Goal: Ask a question

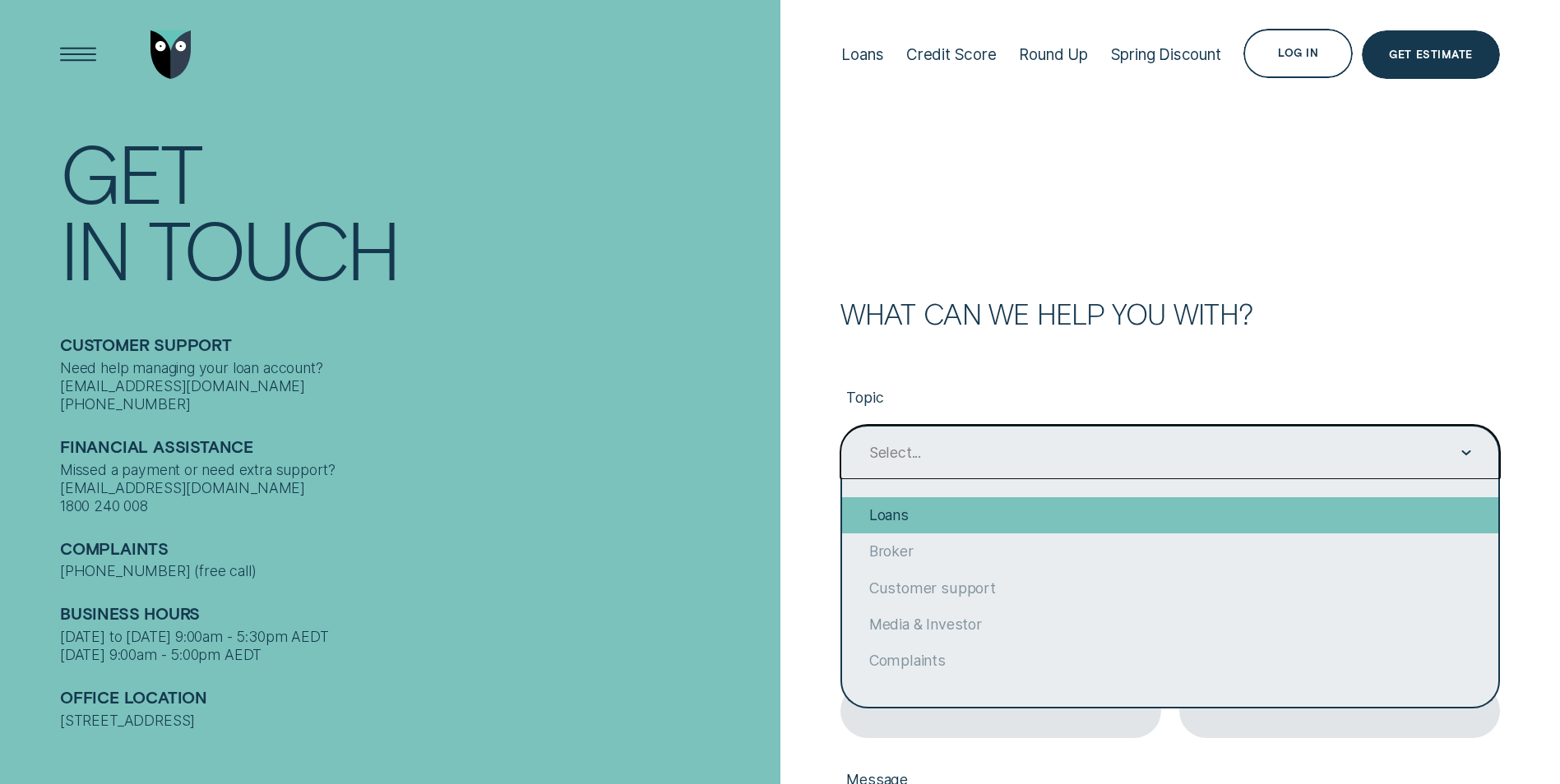
click at [932, 507] on div "Loans" at bounding box center [1170, 515] width 656 height 36
type input "Loans"
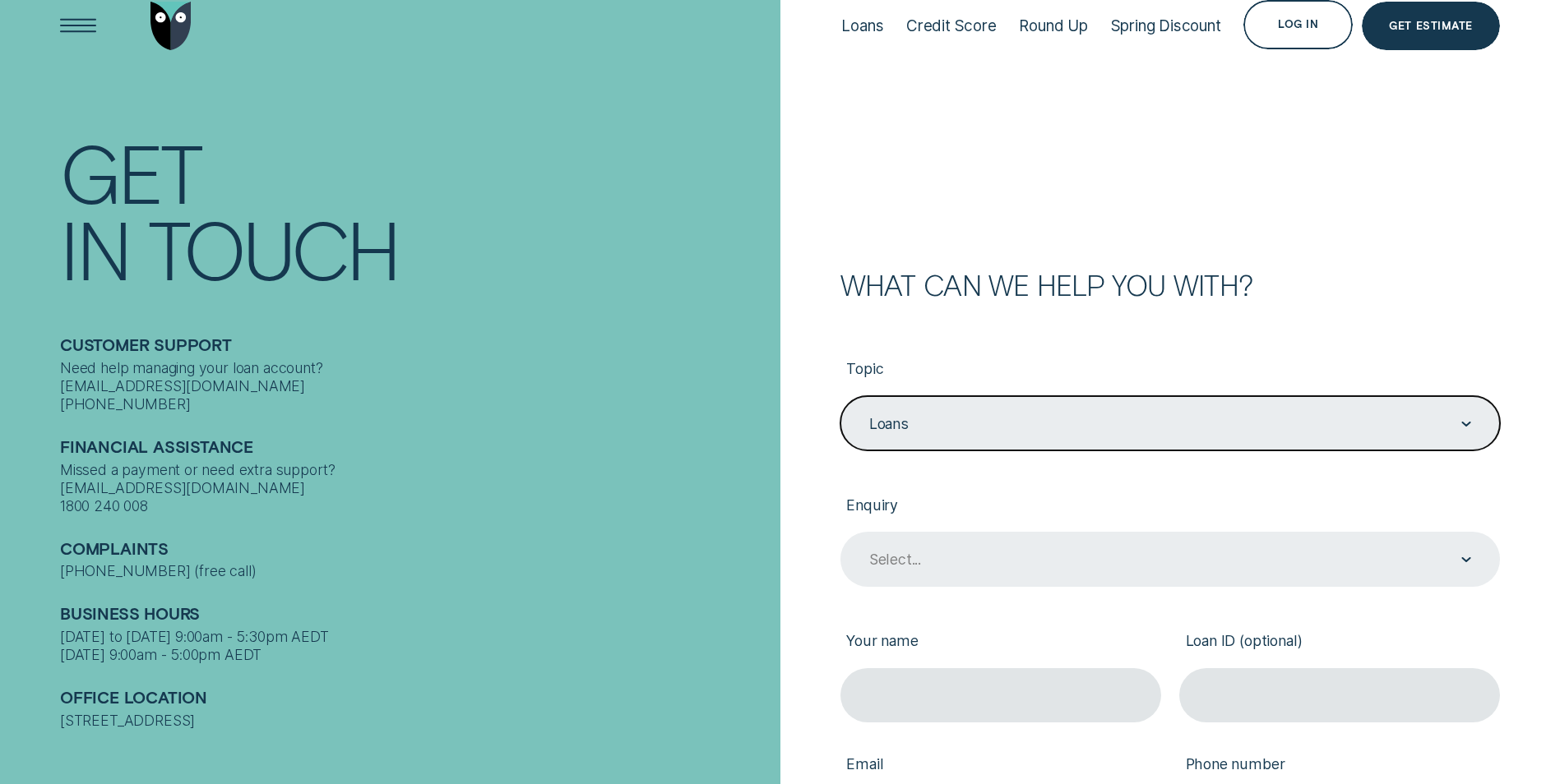
click at [942, 580] on div "Select..." at bounding box center [1170, 558] width 659 height 55
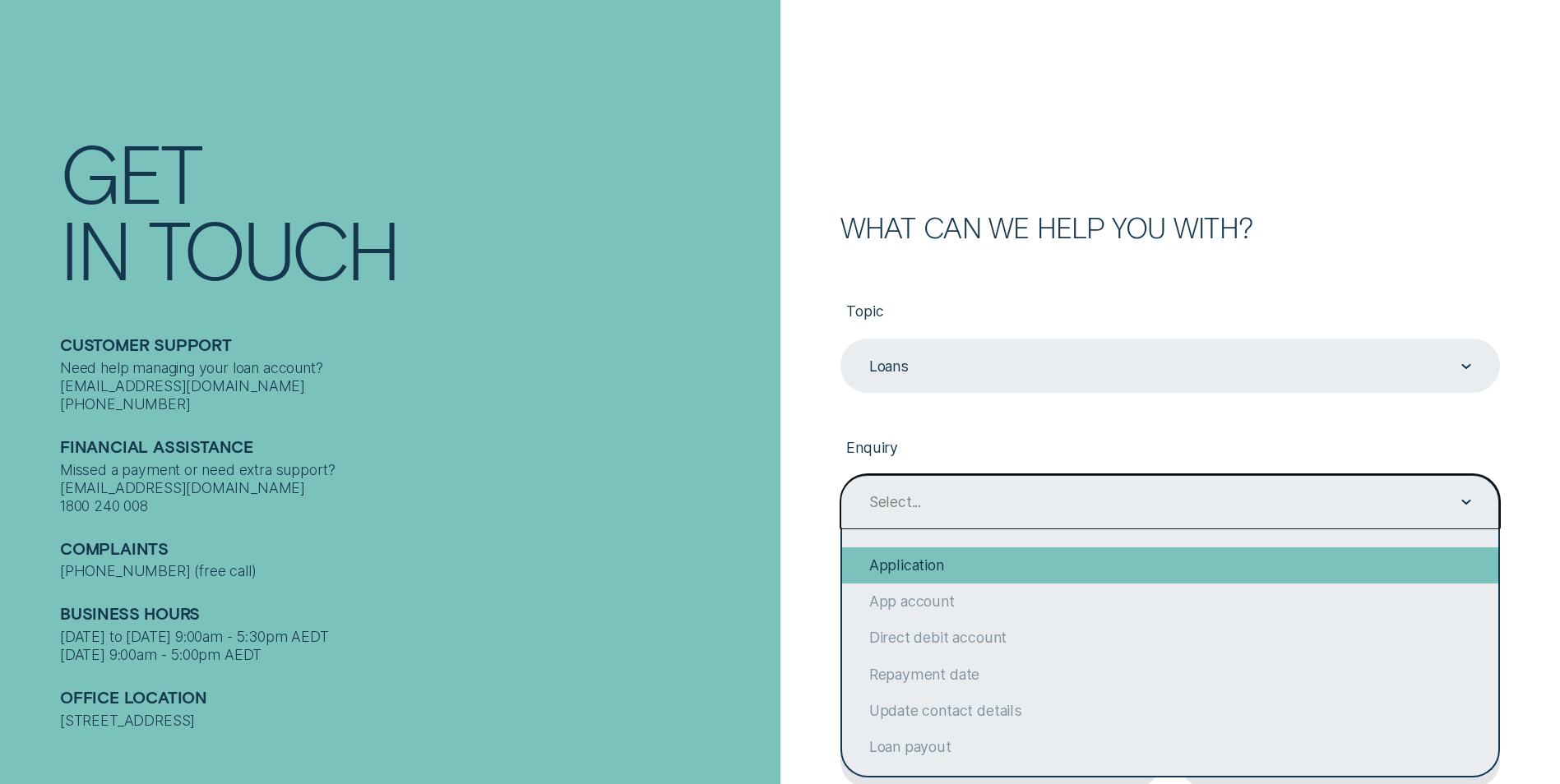
click at [887, 568] on div "Application" at bounding box center [1170, 565] width 656 height 36
type input "Application"
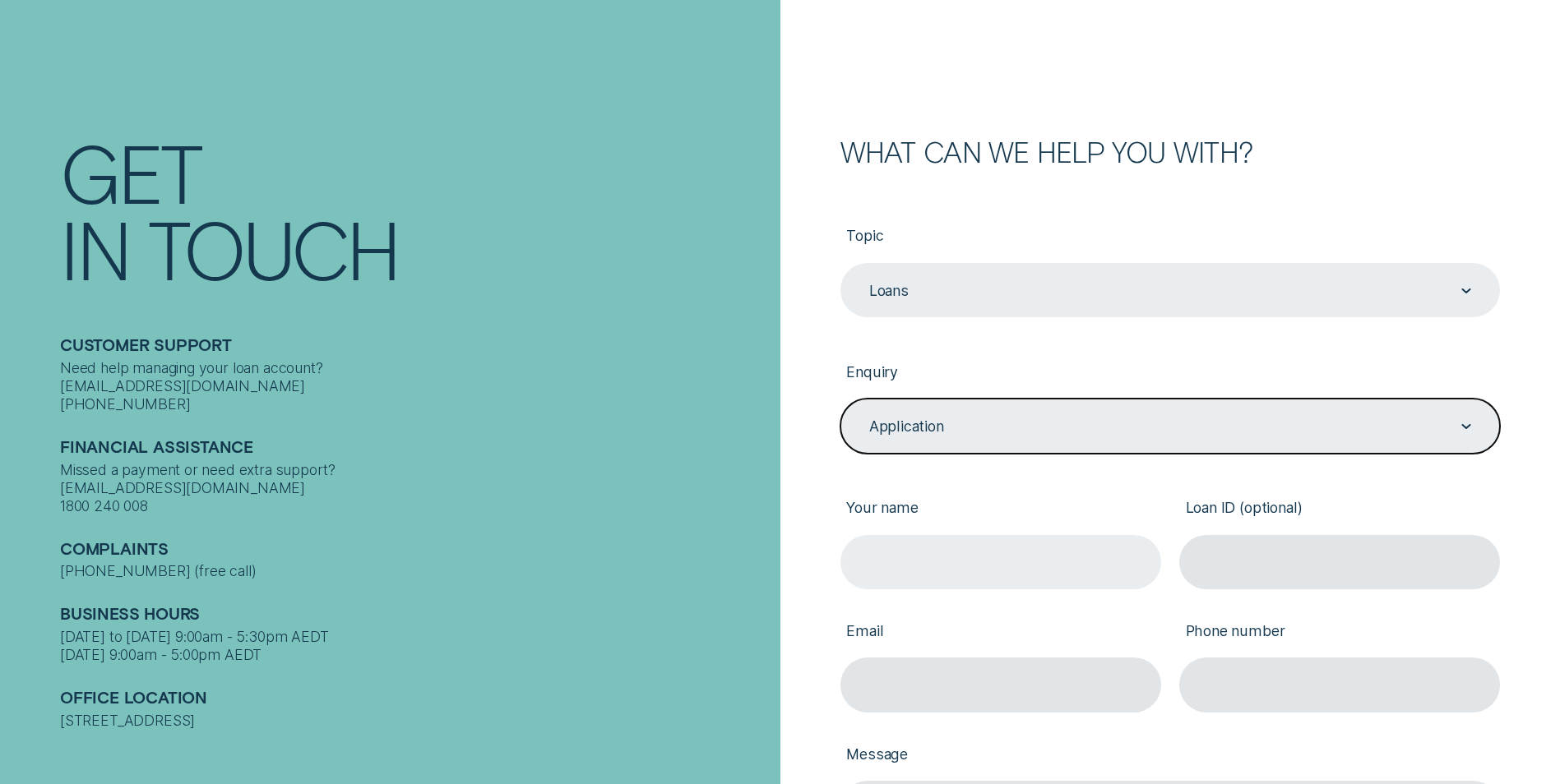
scroll to position [251, 0]
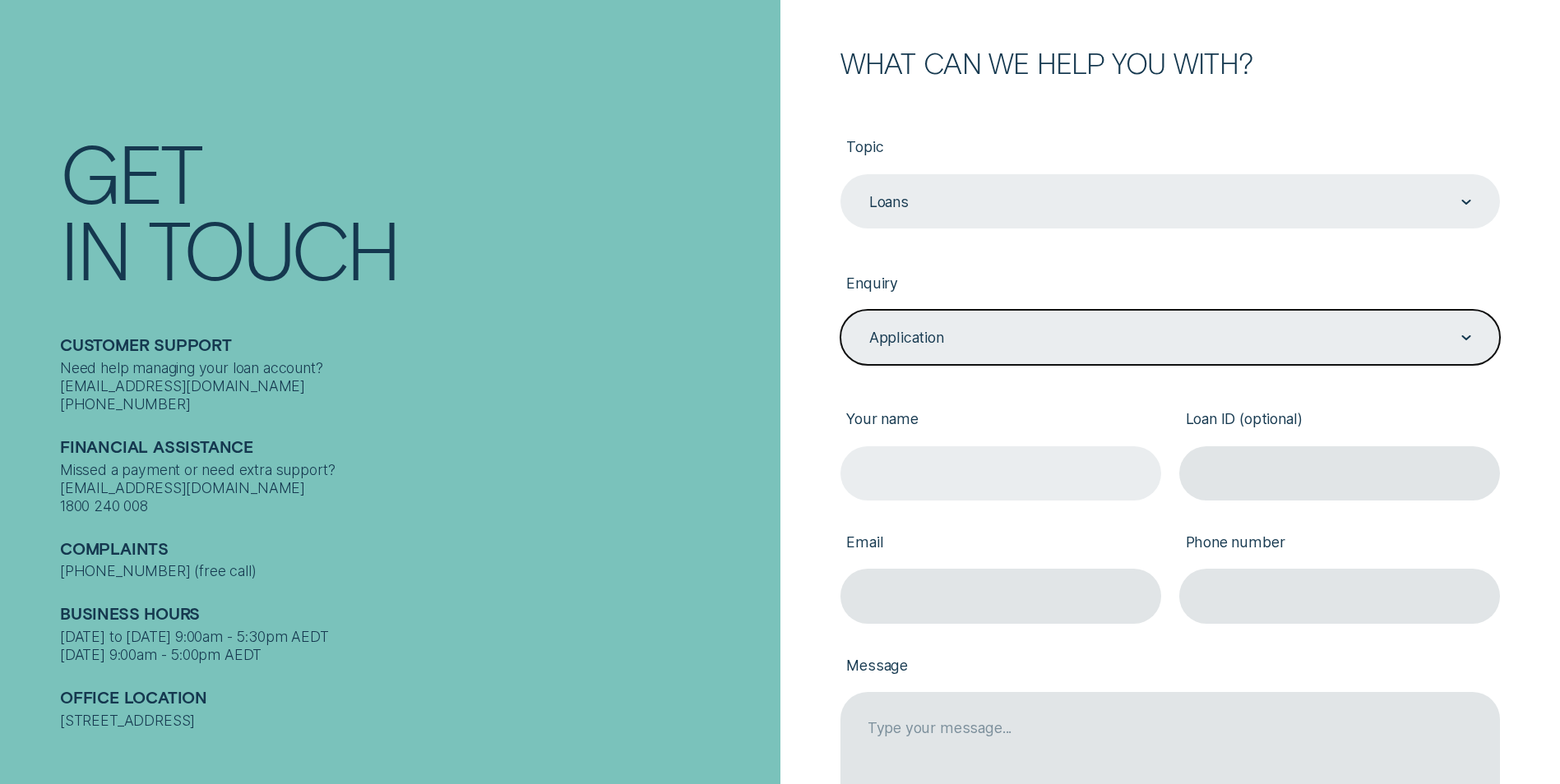
click at [942, 456] on input "Your name" at bounding box center [1001, 474] width 321 height 55
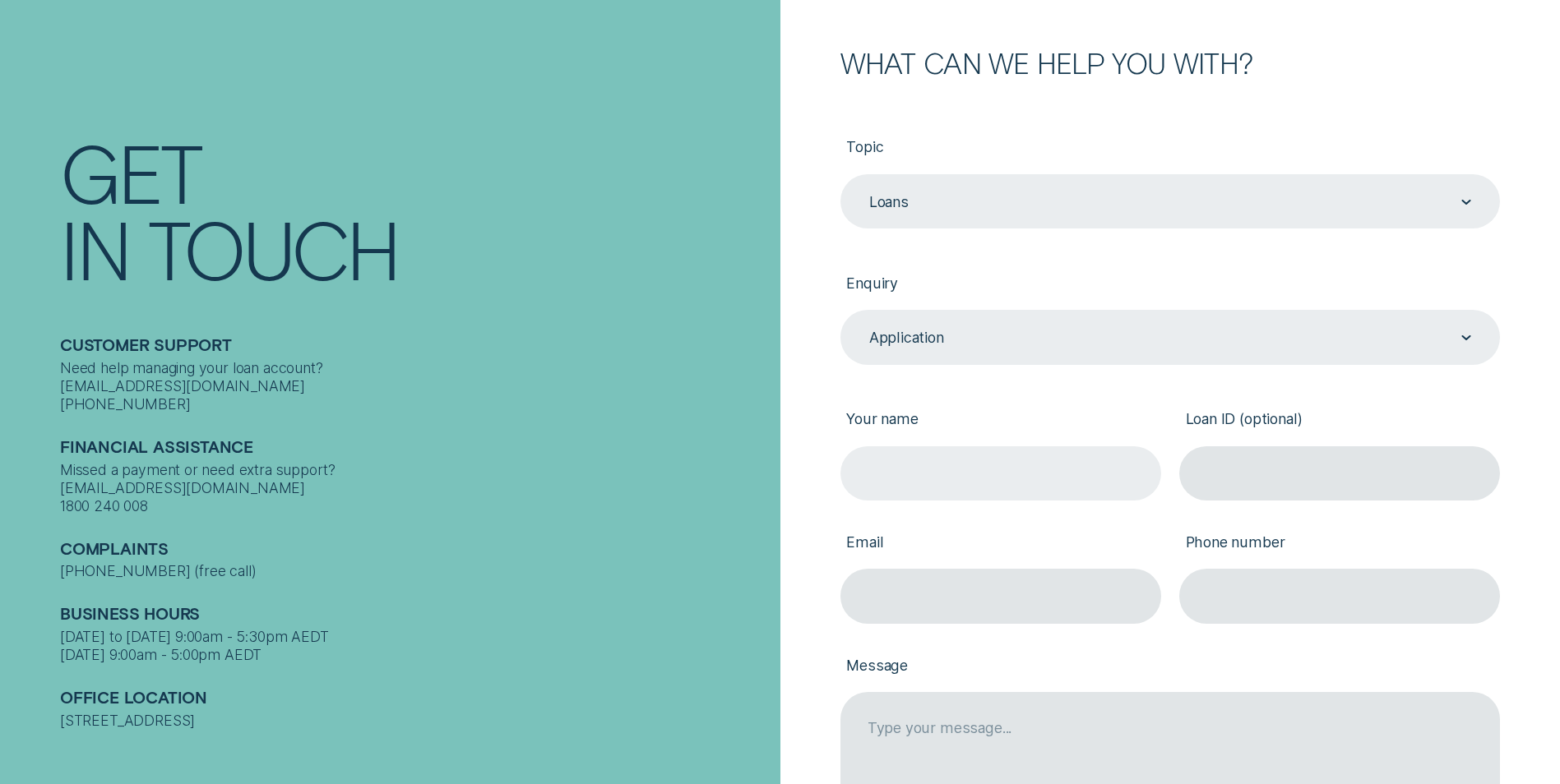
click at [976, 474] on input "Your name" at bounding box center [1001, 474] width 321 height 55
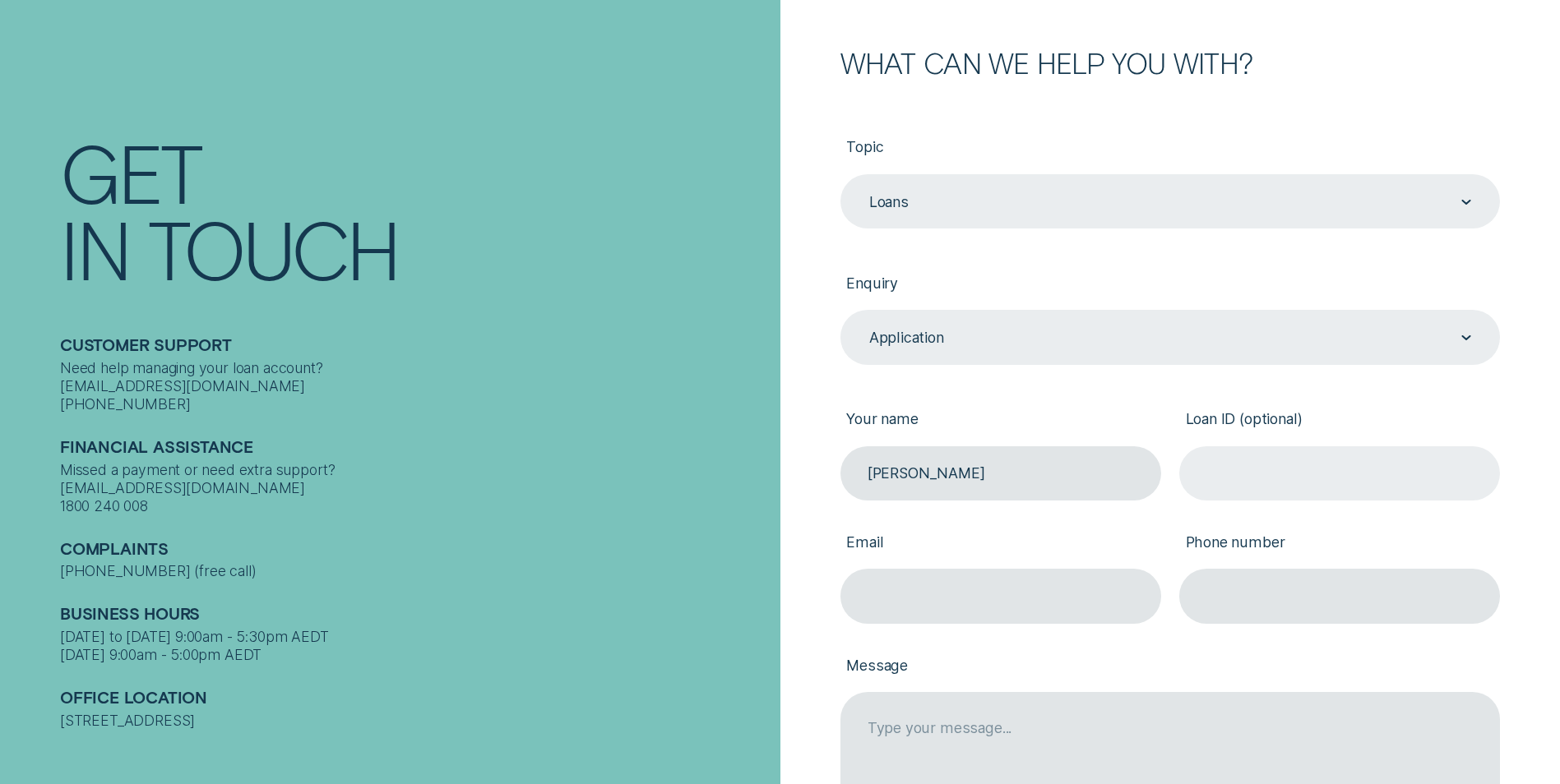
type input "[PERSON_NAME]"
click at [1257, 471] on input "Loan ID (optional)" at bounding box center [1340, 474] width 321 height 55
type input "[PERSON_NAME]"
drag, startPoint x: 201, startPoint y: 369, endPoint x: 60, endPoint y: 371, distance: 141.0
click at [60, 371] on div "Need help managing your loan account? [EMAIL_ADDRESS][DOMAIN_NAME] [PHONE_NUMBE…" at bounding box center [415, 386] width 711 height 55
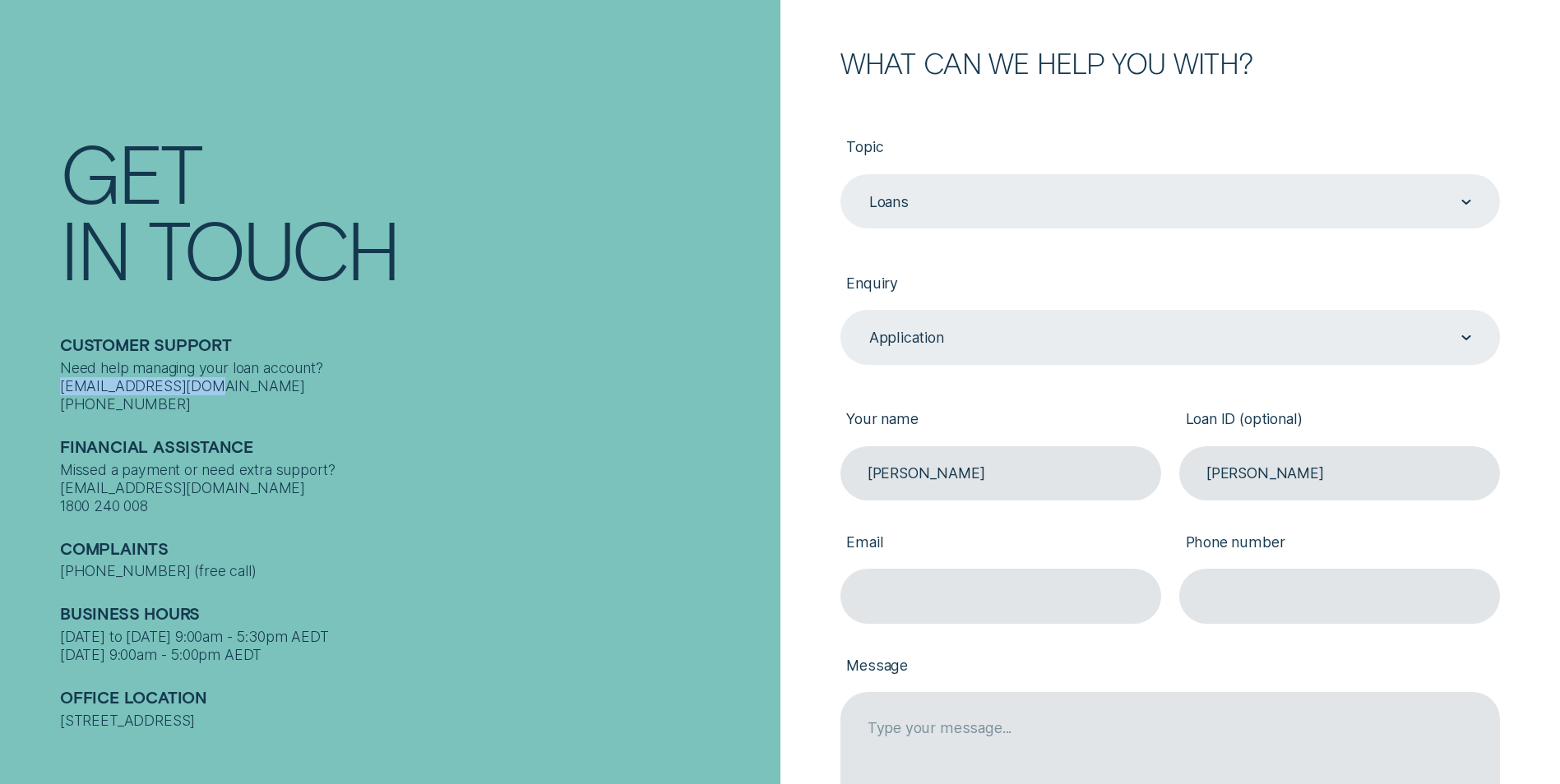
drag, startPoint x: 60, startPoint y: 371, endPoint x: 85, endPoint y: 375, distance: 25.3
copy div "[EMAIL_ADDRESS][DOMAIN_NAME]"
